Goal: Information Seeking & Learning: Learn about a topic

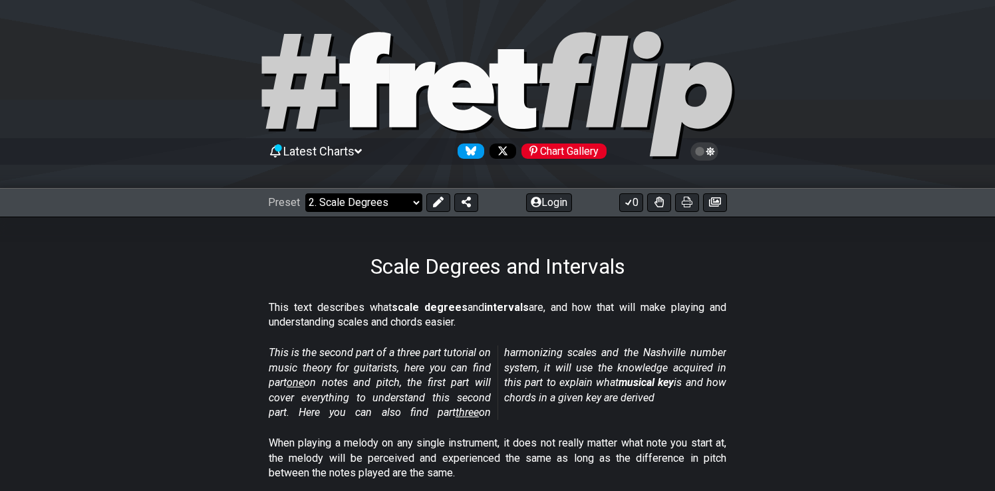
click at [402, 204] on select "Welcome to #fretflip! Initial Preset Custom Preset Minor Pentatonic Major Penta…" at bounding box center [363, 203] width 117 height 19
click at [305, 194] on select "Welcome to #fretflip! Initial Preset Custom Preset Minor Pentatonic Major Penta…" at bounding box center [363, 203] width 117 height 19
select select "/3nps-caged-shapes"
select select "A"
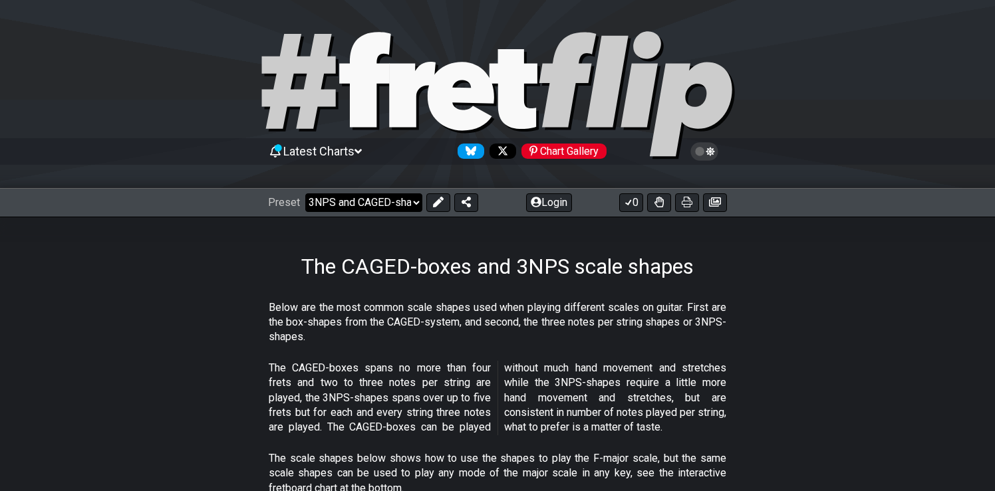
click at [395, 203] on select "Welcome to #fretflip! Initial Preset Custom Preset Minor Pentatonic Major Penta…" at bounding box center [363, 203] width 117 height 19
click at [305, 194] on select "Welcome to #fretflip! Initial Preset Custom Preset Minor Pentatonic Major Penta…" at bounding box center [363, 203] width 117 height 19
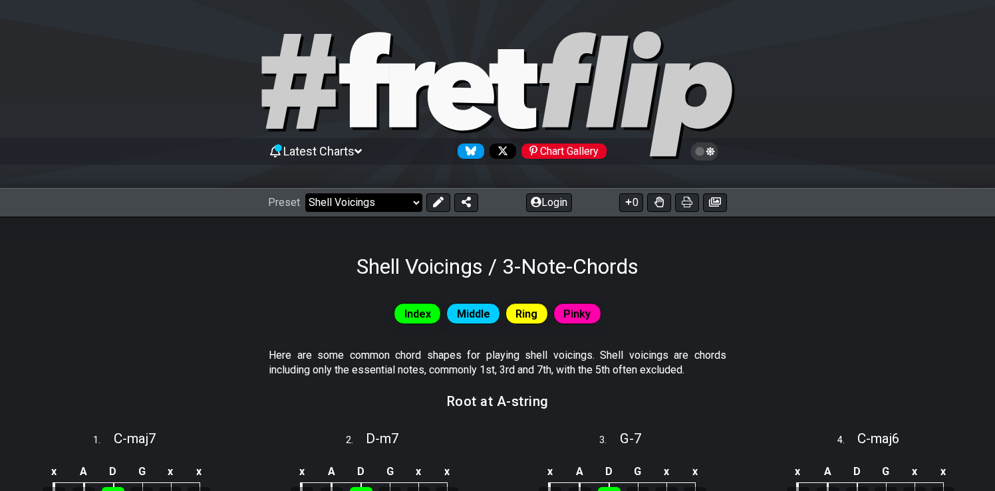
click at [360, 204] on select "Welcome to #fretflip! Initial Preset Custom Preset Minor Pentatonic Major Penta…" at bounding box center [363, 203] width 117 height 19
click at [305, 194] on select "Welcome to #fretflip! Initial Preset Custom Preset Minor Pentatonic Major Penta…" at bounding box center [363, 203] width 117 height 19
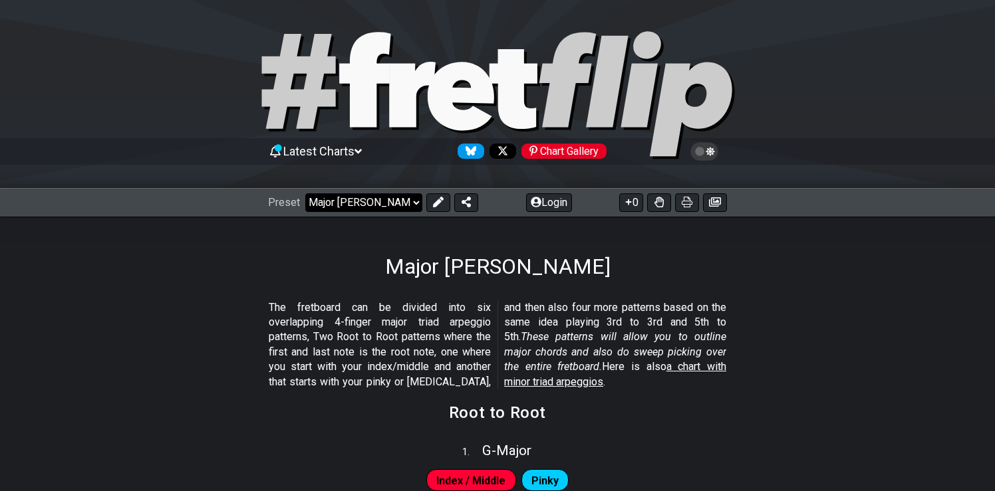
click at [359, 208] on select "Welcome to #fretflip! Initial Preset Custom Preset Minor Pentatonic Major Penta…" at bounding box center [363, 203] width 117 height 19
click at [305, 194] on select "Welcome to #fretflip! Initial Preset Custom Preset Minor Pentatonic Major Penta…" at bounding box center [363, 203] width 117 height 19
select select "/connect-pentatonic-boxes"
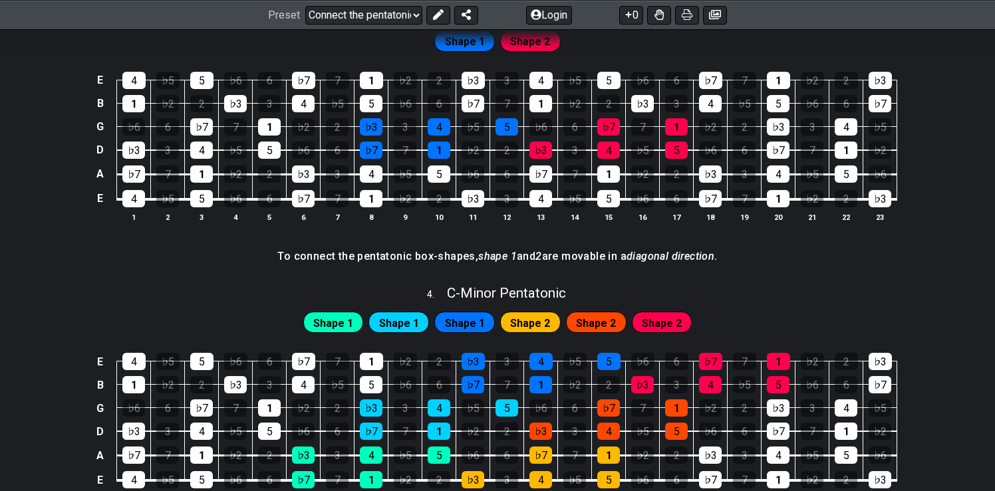
scroll to position [982, 0]
